Goal: Task Accomplishment & Management: Use online tool/utility

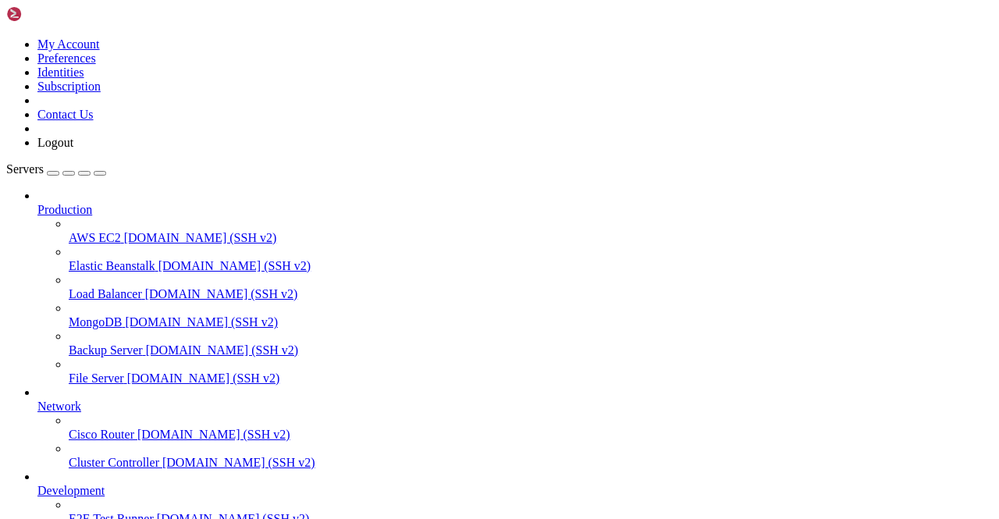
scroll to position [194, 0]
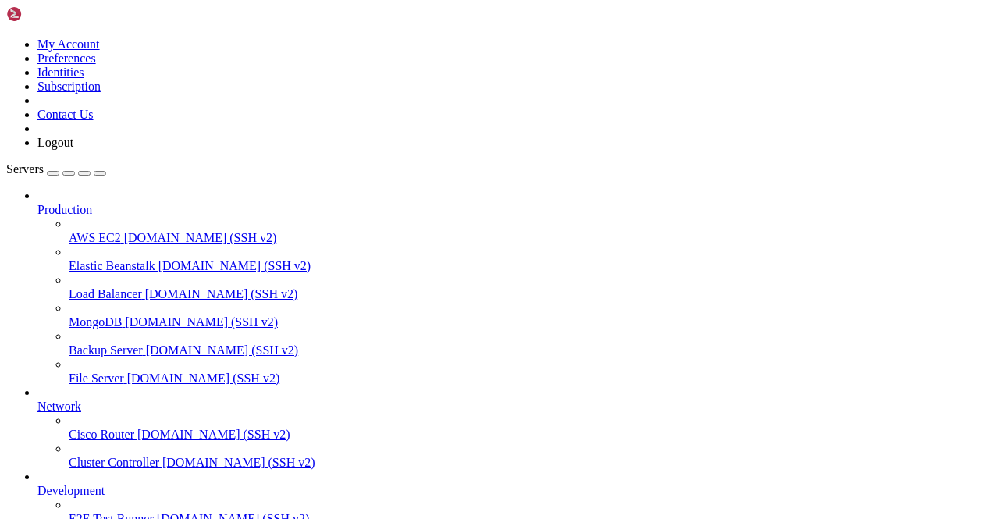
scroll to position [5964, 0]
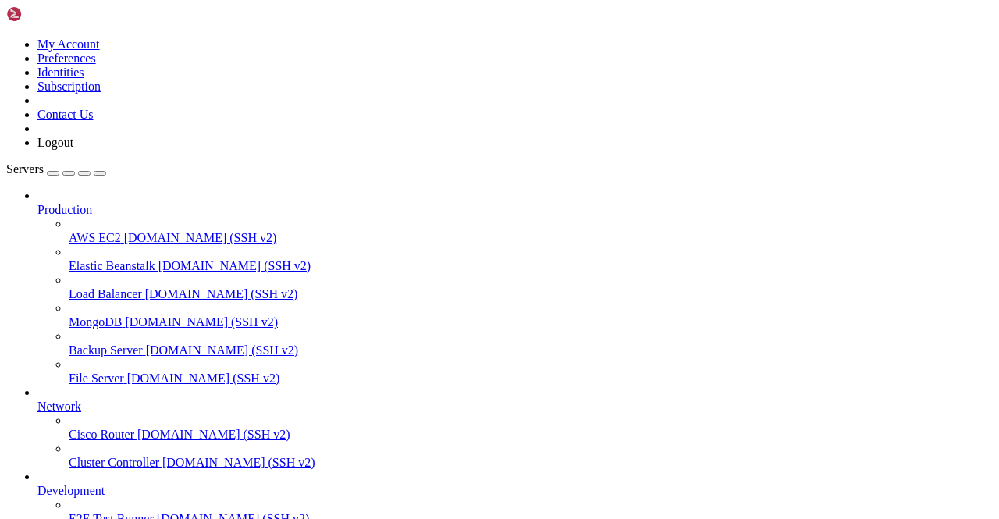
scroll to position [6019, 0]
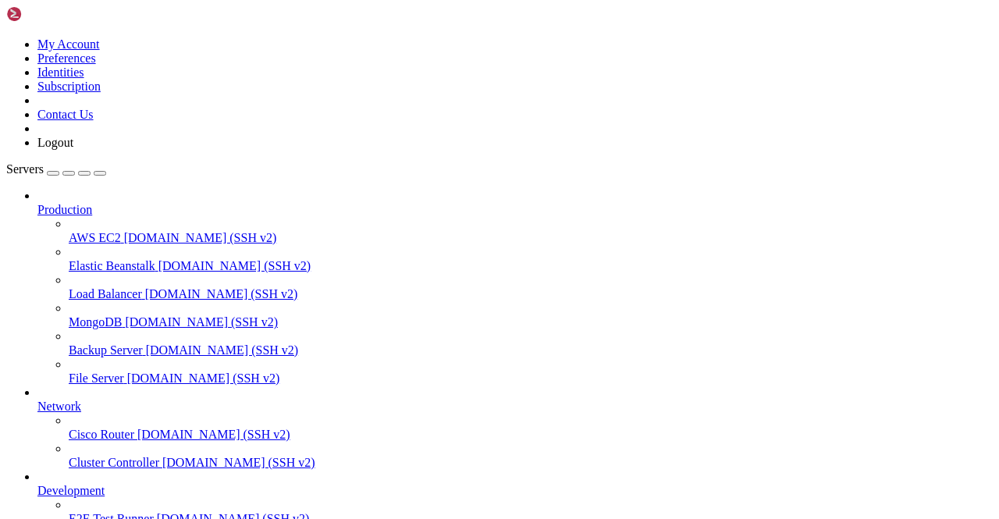
scroll to position [2537, 0]
type input "Telegram104"
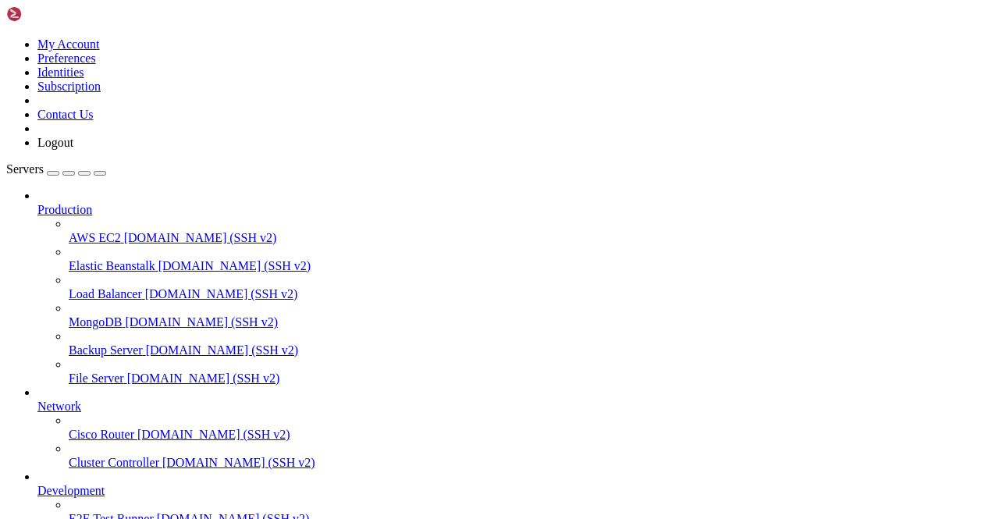
scroll to position [2537, 0]
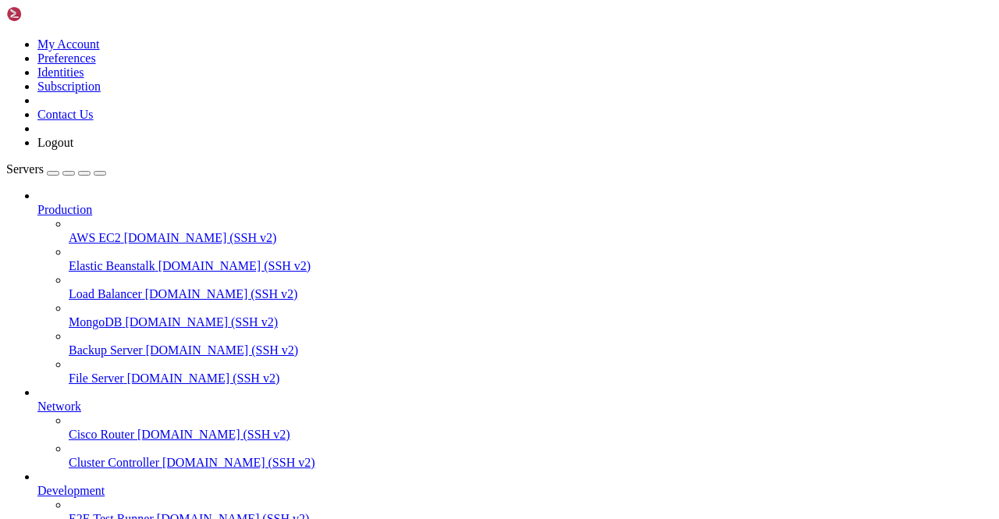
scroll to position [5324, 0]
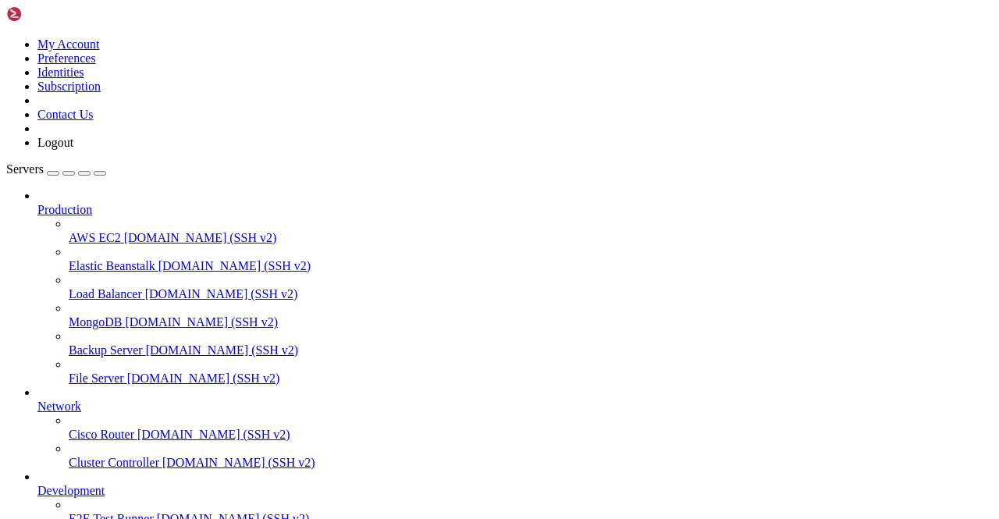
scroll to position [6573, 0]
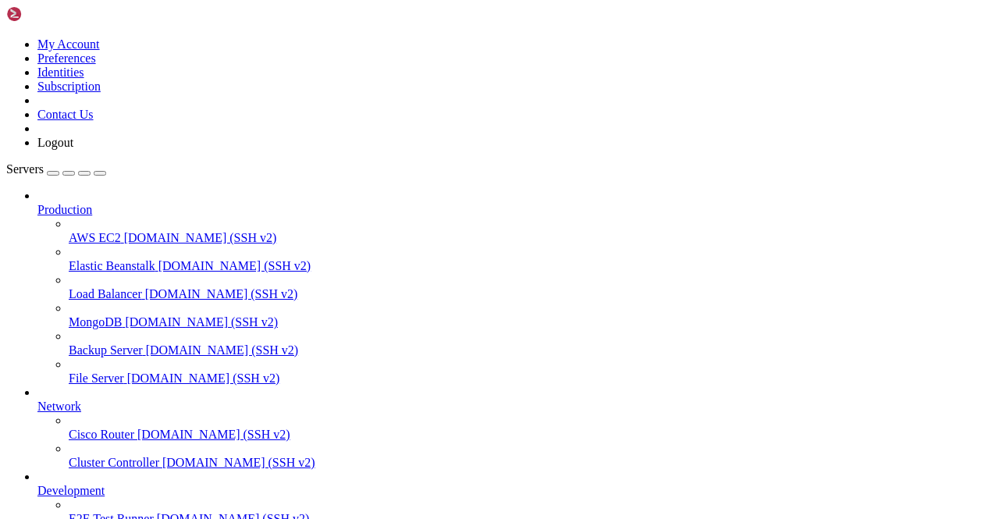
scroll to position [6768, 0]
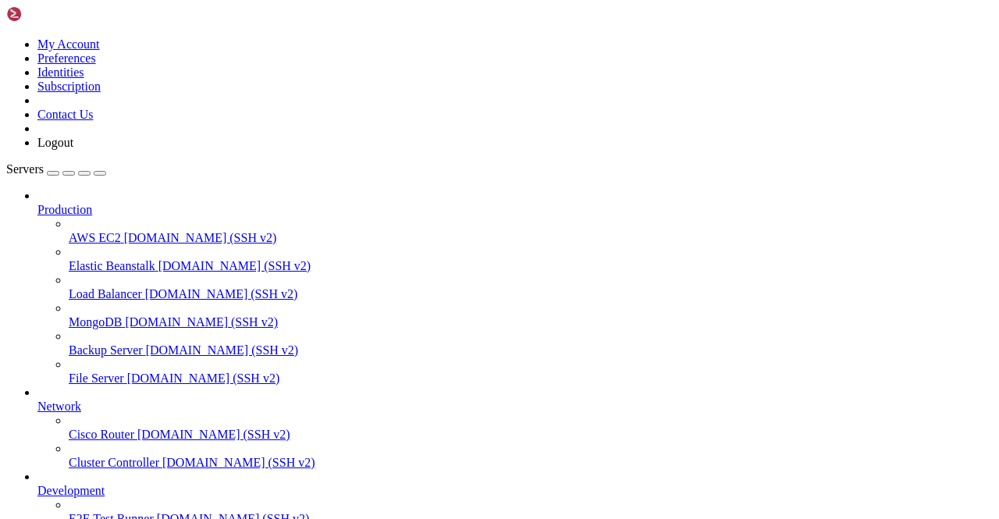
drag, startPoint x: 362, startPoint y: 1303, endPoint x: 493, endPoint y: 1381, distance: 151.9
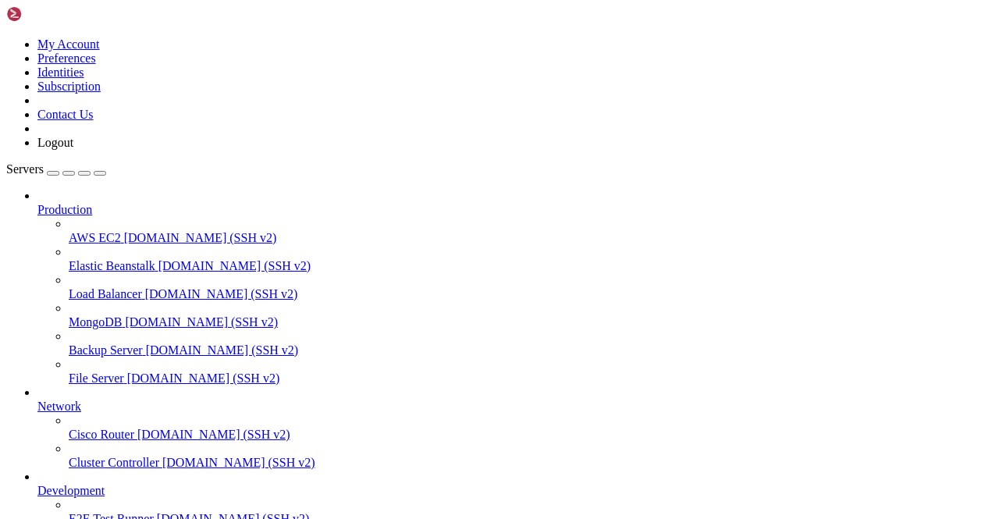
scroll to position [16838, 0]
type input "Telegram232"
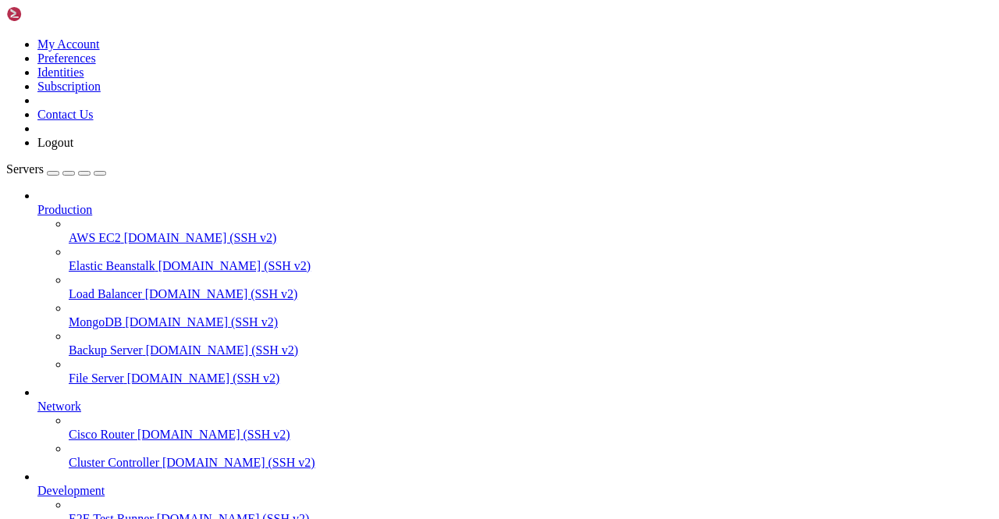
scroll to position [507, 0]
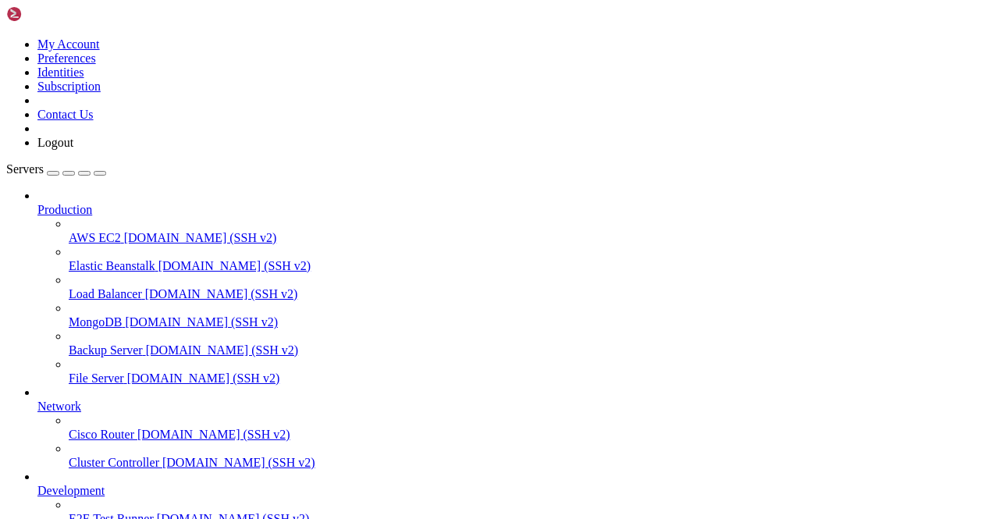
type input "Telegram222"
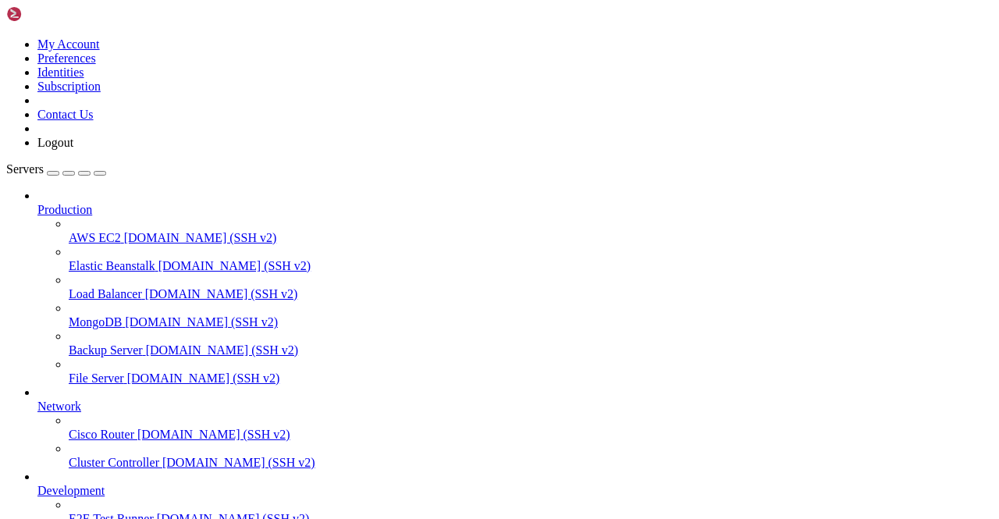
scroll to position [28594, 0]
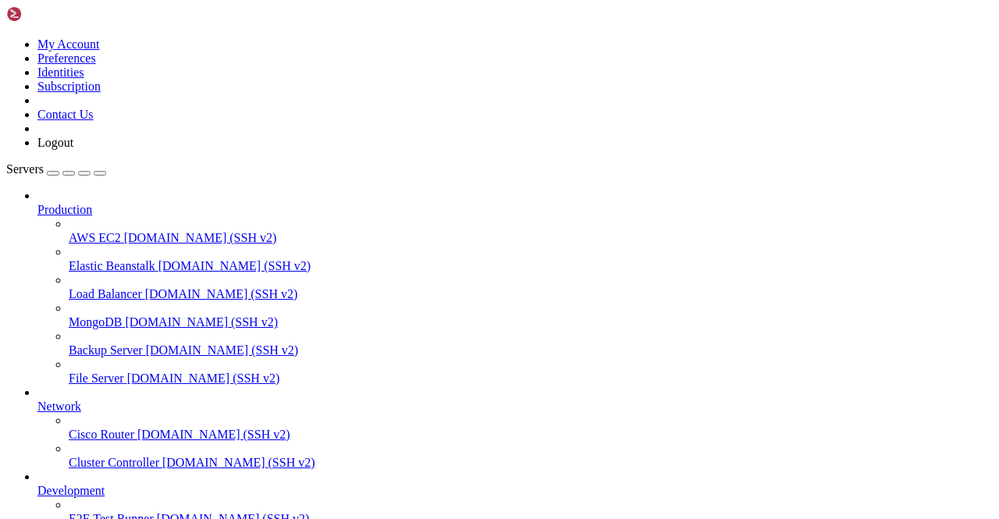
scroll to position [29652, 0]
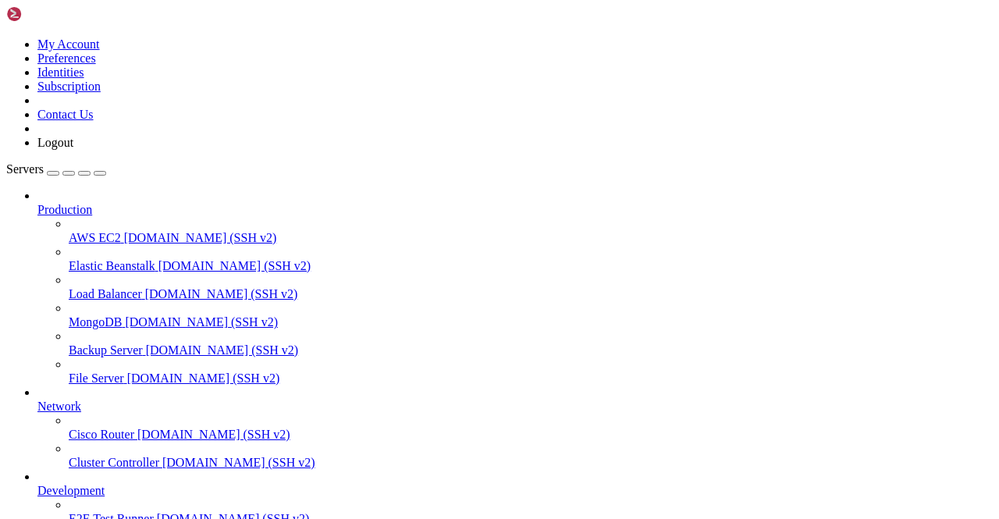
scroll to position [58296, 0]
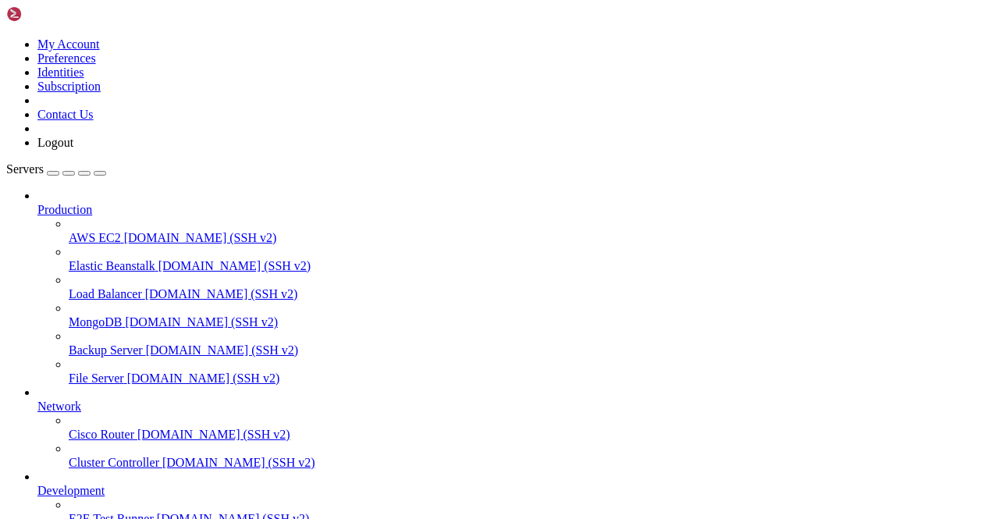
drag, startPoint x: 150, startPoint y: 1331, endPoint x: 165, endPoint y: 1219, distance: 113.5
